Goal: Task Accomplishment & Management: Manage account settings

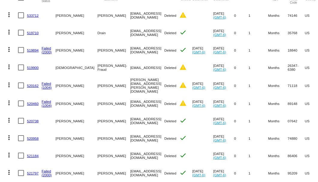
scroll to position [20, 0]
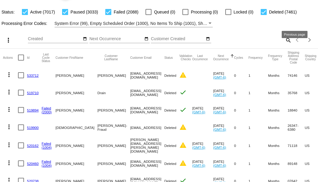
click at [287, 45] on mat-icon "search" at bounding box center [288, 39] width 7 height 9
click at [285, 41] on input "Search" at bounding box center [252, 39] width 79 height 5
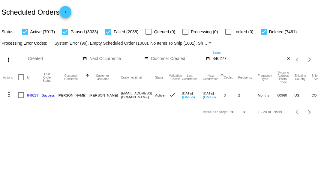
scroll to position [0, 0]
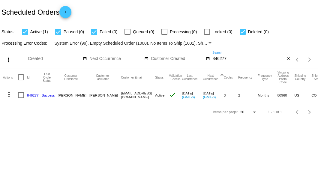
type input "846277"
click at [34, 93] on link "846277" at bounding box center [33, 95] width 12 height 4
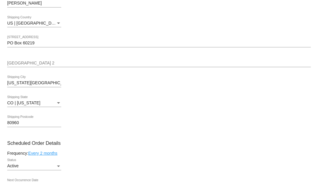
scroll to position [140, 0]
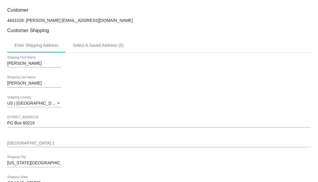
drag, startPoint x: 128, startPoint y: 19, endPoint x: 56, endPoint y: 19, distance: 72.6
click at [56, 19] on p "4441018: Clifford L Myers 7199308467@exceptionalproducts.org" at bounding box center [159, 20] width 304 height 5
copy p "7199308467@exceptionalproducts.org"
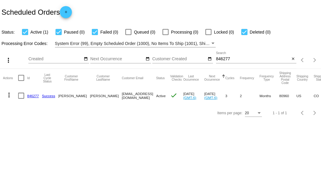
click at [221, 59] on input "846277" at bounding box center [252, 58] width 74 height 5
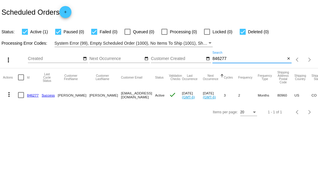
click at [221, 59] on input "846277" at bounding box center [249, 58] width 73 height 5
click at [34, 94] on link "846277" at bounding box center [33, 95] width 12 height 4
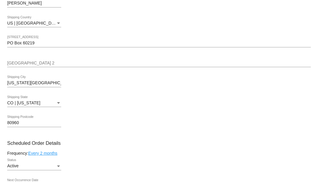
scroll to position [280, 0]
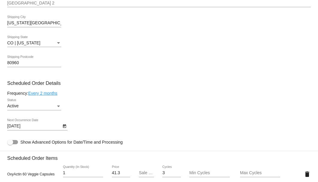
click at [57, 94] on link "Every 2 months" at bounding box center [42, 93] width 29 height 5
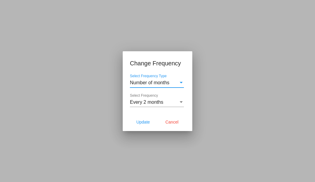
click at [146, 105] on div "Every 2 months Select Frequency" at bounding box center [157, 101] width 54 height 14
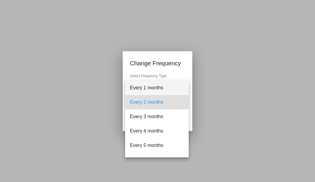
click at [152, 88] on span "Every 1 months" at bounding box center [157, 88] width 54 height 14
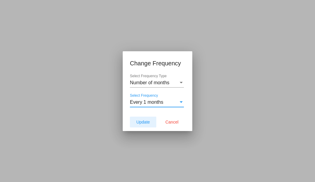
click at [142, 121] on span "Update" at bounding box center [143, 122] width 14 height 5
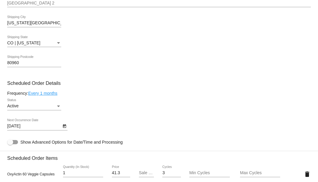
click at [65, 126] on icon "Open calendar" at bounding box center [64, 127] width 3 height 4
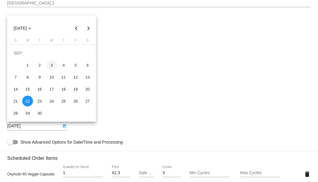
click at [53, 65] on div "3" at bounding box center [51, 65] width 11 height 11
type input "9/3/2025"
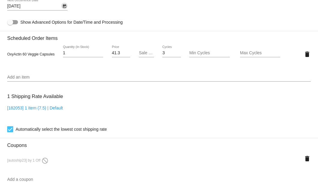
scroll to position [440, 0]
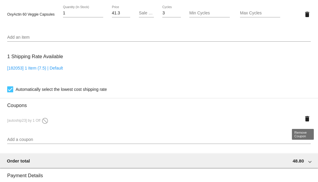
click at [304, 118] on mat-icon "delete" at bounding box center [307, 118] width 7 height 7
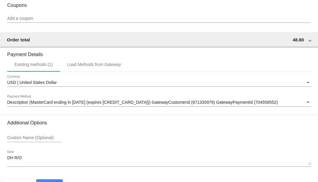
scroll to position [558, 0]
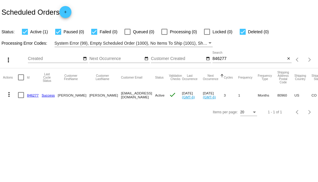
click at [223, 61] on input "846277" at bounding box center [249, 58] width 73 height 5
paste input "717536"
type input "717536"
click at [31, 94] on link "717536" at bounding box center [33, 95] width 12 height 4
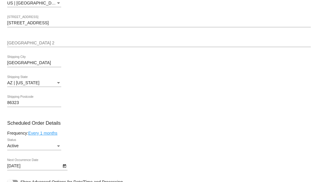
scroll to position [320, 0]
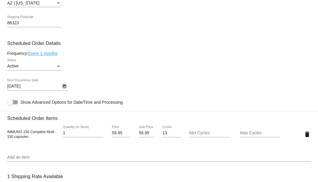
click at [65, 86] on icon "Open calendar" at bounding box center [64, 87] width 3 height 4
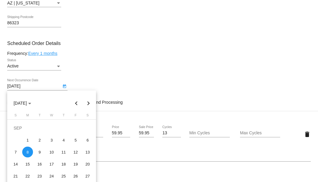
click at [75, 104] on button "Previous month" at bounding box center [77, 103] width 12 height 12
click at [26, 175] on div "25" at bounding box center [27, 176] width 11 height 11
type input "8/25/2025"
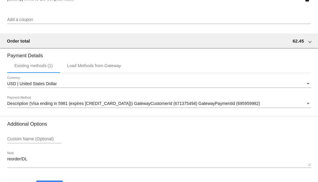
scroll to position [579, 0]
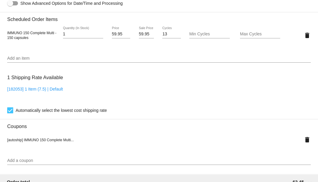
scroll to position [359, 0]
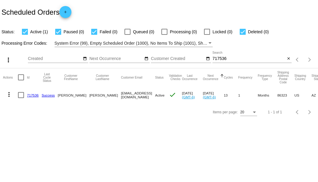
click at [219, 55] on div "717536 Search" at bounding box center [249, 57] width 73 height 12
click at [219, 58] on input "717536" at bounding box center [249, 58] width 73 height 5
paste input "964264"
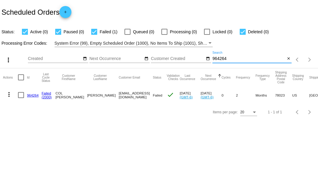
type input "964264"
click at [20, 96] on div at bounding box center [21, 95] width 6 height 6
click at [21, 98] on input "checkbox" at bounding box center [21, 98] width 0 height 0
checkbox input "true"
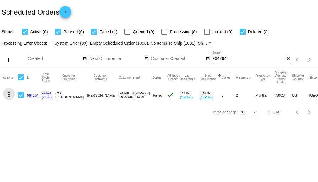
click at [10, 96] on mat-icon "more_vert" at bounding box center [8, 94] width 7 height 7
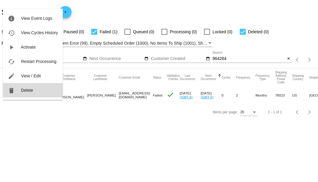
click at [20, 89] on button "delete Delete" at bounding box center [33, 90] width 60 height 14
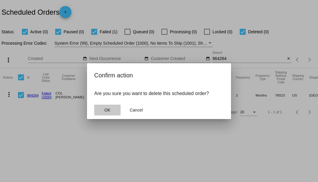
click at [116, 107] on button "OK" at bounding box center [107, 110] width 26 height 11
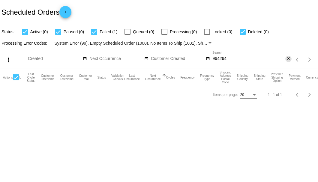
click at [288, 56] on button "close" at bounding box center [288, 59] width 6 height 6
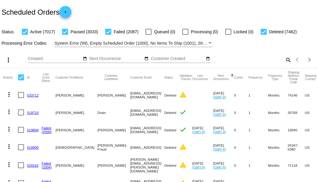
click at [285, 65] on mat-icon "search" at bounding box center [288, 59] width 7 height 9
click at [272, 61] on input "Search" at bounding box center [252, 58] width 79 height 5
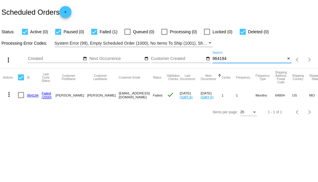
type input "964194"
drag, startPoint x: 94, startPoint y: 95, endPoint x: 169, endPoint y: 95, distance: 74.7
click at [153, 95] on mat-cell "4174990089@EXCEPTIONALPRODUCTS.ORG" at bounding box center [136, 94] width 34 height 17
copy mat-cell "4174990089@EXCEPTIONALPRODUCTS.ORG"
click at [31, 95] on link "964194" at bounding box center [33, 95] width 12 height 4
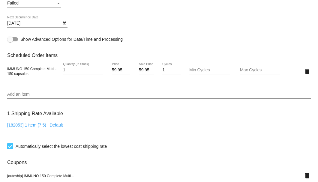
scroll to position [340, 0]
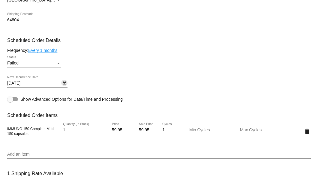
click at [65, 86] on icon "Open calendar" at bounding box center [64, 83] width 4 height 7
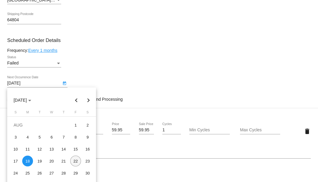
click at [73, 163] on div "22" at bounding box center [75, 161] width 11 height 11
type input "8/22/2025"
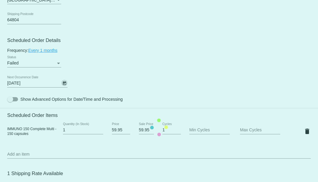
click at [56, 62] on mat-card "Customer 3176107: Nancy Smith 4174990089@EXCEPTIONALPRODUCTS.ORG Customer Shipp…" at bounding box center [159, 127] width 318 height 621
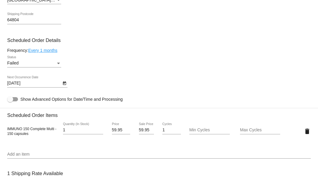
click at [56, 62] on div "Status" at bounding box center [58, 63] width 5 height 5
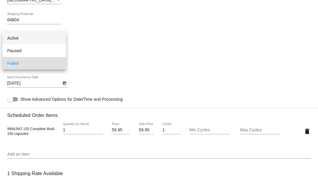
click at [52, 41] on span "Active" at bounding box center [34, 38] width 54 height 13
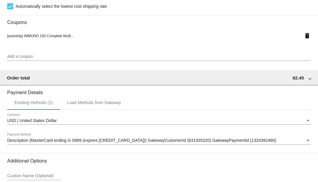
scroll to position [596, 0]
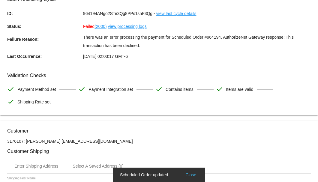
scroll to position [0, 0]
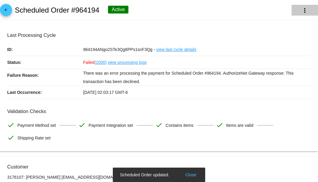
click at [301, 13] on mat-icon "more_vert" at bounding box center [304, 10] width 7 height 7
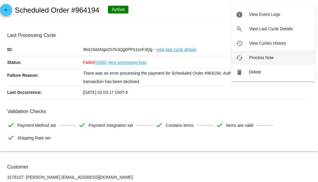
click at [264, 56] on span "Process Now" at bounding box center [261, 57] width 25 height 5
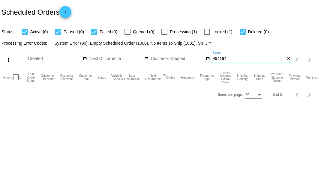
drag, startPoint x: 232, startPoint y: 60, endPoint x: 212, endPoint y: 59, distance: 20.7
click at [212, 59] on div "more_vert Aug Jan Feb Mar Apr 1" at bounding box center [159, 57] width 318 height 21
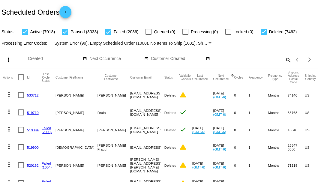
click at [285, 65] on mat-icon "search" at bounding box center [288, 59] width 7 height 9
click at [285, 61] on input "Search" at bounding box center [252, 58] width 79 height 5
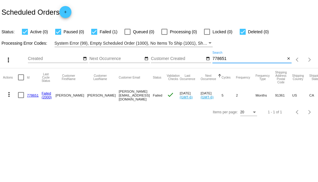
type input "778651"
drag, startPoint x: 93, startPoint y: 95, endPoint x: 138, endPoint y: 97, distance: 45.3
click at [138, 97] on mat-row "more_vert 778651 Failed (2000) Tracey Klatt tracey@craftbrewwater.com Failed ch…" at bounding box center [219, 94] width 433 height 17
copy mat-row "tracey@craftbrewwater.com"
click at [33, 95] on link "778651" at bounding box center [33, 95] width 12 height 4
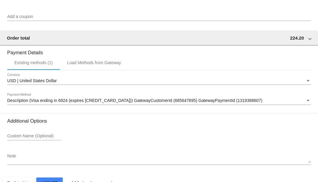
scroll to position [596, 0]
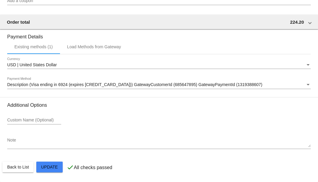
click at [53, 86] on span "Description (Visa ending in 6924 (expires 08/28)) GatewayCustomerId (685647895)…" at bounding box center [134, 84] width 255 height 5
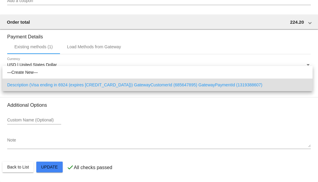
click at [13, 141] on div at bounding box center [159, 91] width 318 height 182
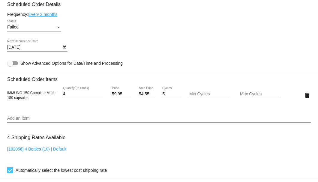
scroll to position [456, 0]
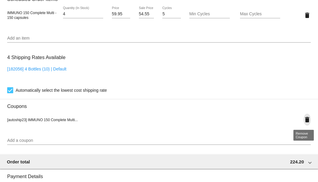
click at [304, 122] on mat-icon "delete" at bounding box center [307, 119] width 7 height 7
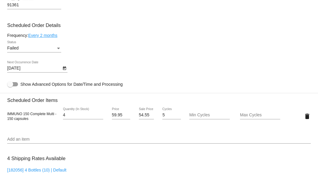
scroll to position [315, 0]
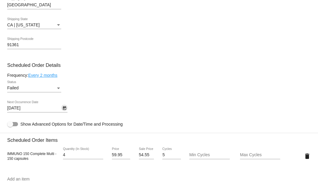
click at [66, 108] on icon "Open calendar" at bounding box center [64, 109] width 3 height 4
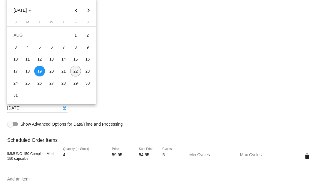
click at [74, 71] on div "22" at bounding box center [75, 71] width 11 height 11
type input "8/22/2025"
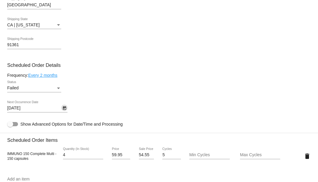
click at [56, 89] on div "Status" at bounding box center [58, 88] width 5 height 5
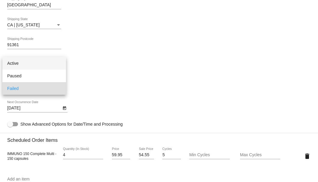
click at [42, 62] on span "Active" at bounding box center [34, 63] width 54 height 13
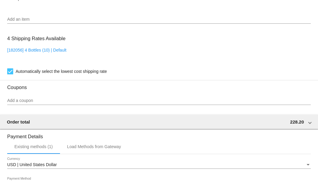
scroll to position [575, 0]
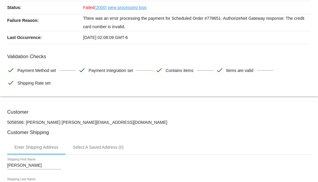
scroll to position [0, 0]
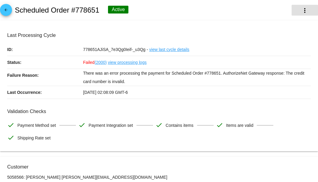
click at [302, 10] on mat-icon "more_vert" at bounding box center [304, 10] width 7 height 7
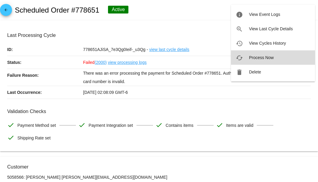
click at [258, 56] on span "Process Now" at bounding box center [261, 57] width 25 height 5
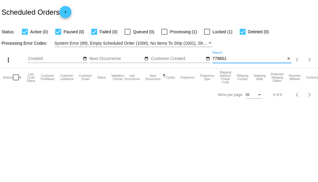
click at [219, 58] on input "778651" at bounding box center [249, 58] width 73 height 5
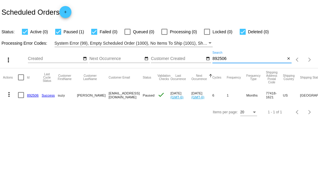
type input "892506"
click at [31, 94] on link "892506" at bounding box center [33, 95] width 12 height 4
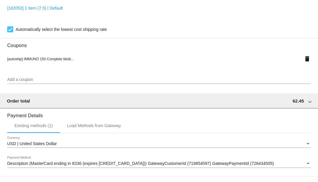
scroll to position [579, 0]
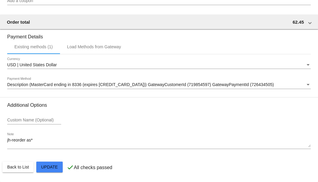
click at [48, 137] on div "jh-reorder as* Note" at bounding box center [159, 141] width 304 height 17
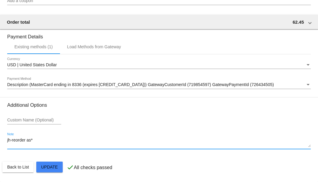
drag, startPoint x: 46, startPoint y: 139, endPoint x: 5, endPoint y: 140, distance: 41.1
click at [38, 143] on textarea "jh-reorder as*" at bounding box center [159, 143] width 304 height 10
drag, startPoint x: 38, startPoint y: 143, endPoint x: 7, endPoint y: 143, distance: 30.9
click at [7, 143] on textarea "jh-reorder as*" at bounding box center [159, 143] width 304 height 10
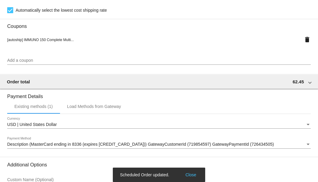
scroll to position [459, 0]
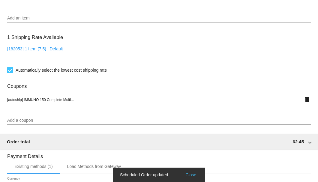
type textarea "8-22 Per Rr she has passed away-SB"
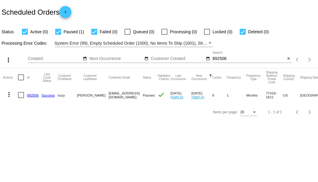
click at [22, 96] on div at bounding box center [21, 95] width 6 height 6
click at [21, 98] on input "checkbox" at bounding box center [21, 98] width 0 height 0
checkbox input "true"
click at [11, 94] on mat-icon "more_vert" at bounding box center [8, 94] width 7 height 7
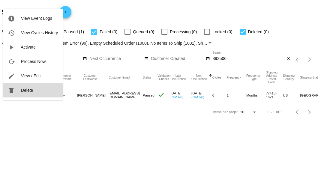
click at [27, 93] on button "delete Delete" at bounding box center [33, 90] width 60 height 14
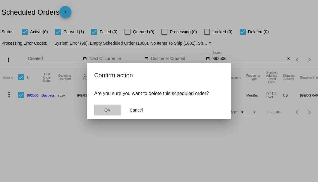
click at [110, 110] on span "OK" at bounding box center [107, 110] width 6 height 5
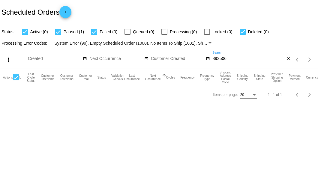
click at [279, 60] on input "892506" at bounding box center [249, 58] width 73 height 5
type input "892506"
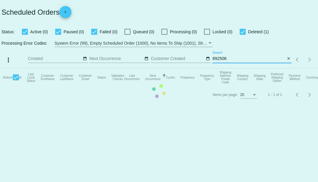
click at [288, 60] on mat-icon "close" at bounding box center [289, 58] width 4 height 5
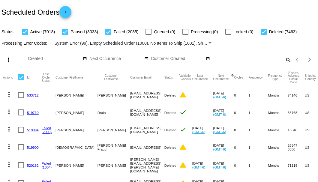
click at [285, 65] on mat-icon "search" at bounding box center [288, 59] width 7 height 9
click at [284, 61] on input "Search" at bounding box center [252, 58] width 79 height 5
paste input "8066798946@exceptionalproducts.org"
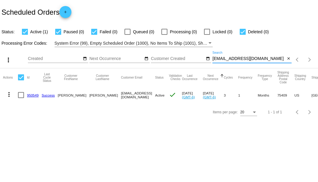
type input "8066798946@exceptionalproducts.org"
click at [34, 95] on link "950549" at bounding box center [33, 95] width 12 height 4
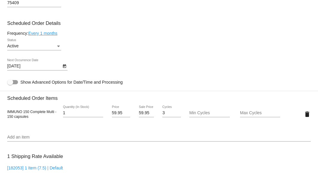
scroll to position [300, 0]
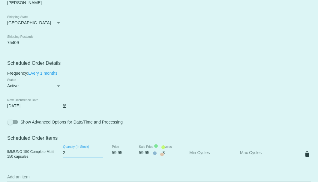
type input "2"
click at [100, 152] on input "2" at bounding box center [83, 153] width 40 height 5
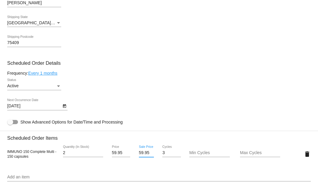
scroll to position [0, 0]
drag, startPoint x: 138, startPoint y: 153, endPoint x: 146, endPoint y: 153, distance: 8.4
click at [146, 153] on input "59.95" at bounding box center [146, 153] width 15 height 5
click at [147, 152] on input "59.95" at bounding box center [146, 153] width 15 height 5
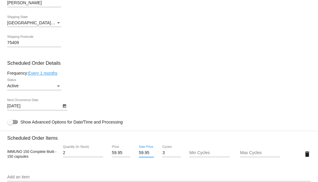
drag, startPoint x: 147, startPoint y: 152, endPoint x: 138, endPoint y: 153, distance: 9.4
click at [139, 153] on input "59.95" at bounding box center [146, 153] width 15 height 5
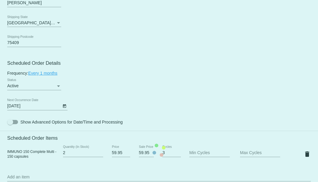
click at [53, 73] on mat-card "Customer 6694681: Dorothy Howard 8066798946@exceptionalproducts.org Customer Sh…" at bounding box center [159, 150] width 318 height 621
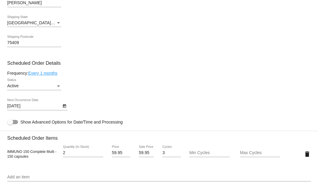
click at [54, 74] on link "Every 1 months" at bounding box center [42, 73] width 29 height 5
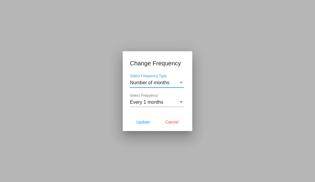
click at [149, 101] on span "Every 1 months" at bounding box center [146, 102] width 33 height 5
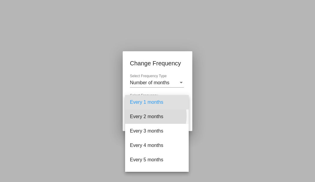
click at [144, 116] on span "Every 2 months" at bounding box center [157, 117] width 54 height 14
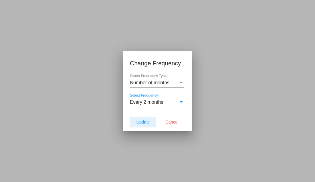
click at [144, 121] on span "Update" at bounding box center [143, 122] width 14 height 5
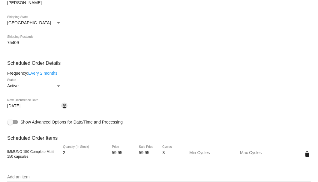
click at [62, 105] on icon "Open calendar" at bounding box center [64, 106] width 4 height 7
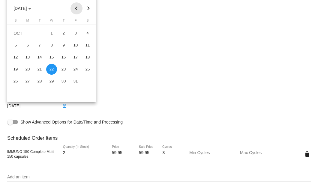
click at [76, 8] on button "Previous month" at bounding box center [77, 8] width 12 height 12
click at [77, 71] on div "19" at bounding box center [75, 69] width 11 height 11
type input "9/19/2025"
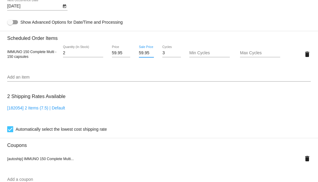
scroll to position [0, 0]
drag, startPoint x: 138, startPoint y: 52, endPoint x: 147, endPoint y: 52, distance: 9.3
click at [147, 52] on input "59.95" at bounding box center [146, 53] width 15 height 5
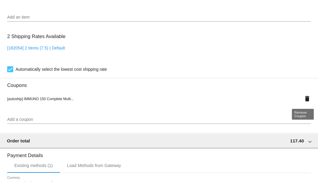
type input "54.15"
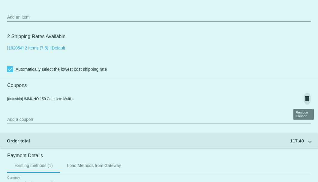
scroll to position [0, 0]
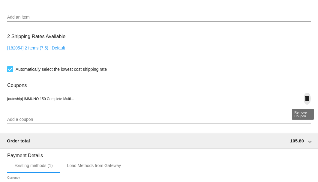
click at [304, 99] on mat-icon "delete" at bounding box center [307, 98] width 7 height 7
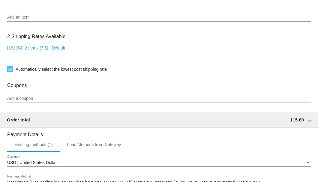
scroll to position [558, 0]
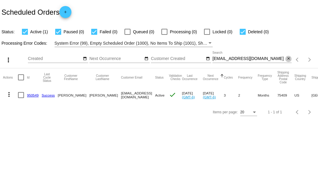
click at [288, 59] on mat-icon "close" at bounding box center [289, 58] width 4 height 5
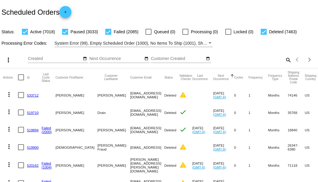
click at [285, 65] on mat-icon "search" at bounding box center [288, 59] width 7 height 9
click at [285, 61] on input "Search" at bounding box center [252, 58] width 79 height 5
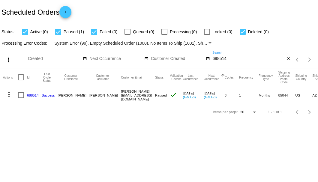
type input "688514"
click at [20, 95] on div at bounding box center [21, 95] width 6 height 6
click at [21, 98] on input "checkbox" at bounding box center [21, 98] width 0 height 0
checkbox input "true"
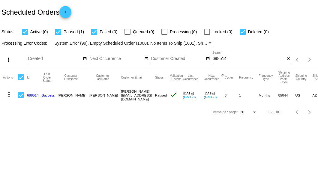
click at [11, 96] on mat-icon "more_vert" at bounding box center [8, 94] width 7 height 7
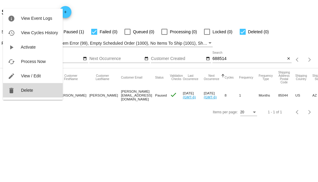
click at [26, 91] on span "Delete" at bounding box center [27, 90] width 12 height 5
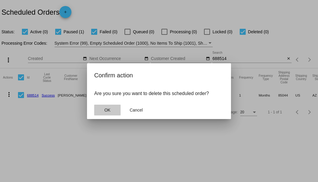
click at [98, 106] on button "OK" at bounding box center [107, 110] width 26 height 11
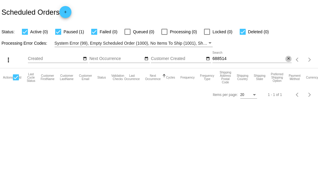
click at [287, 59] on mat-icon "close" at bounding box center [289, 58] width 4 height 5
